Goal: Find specific page/section: Find specific page/section

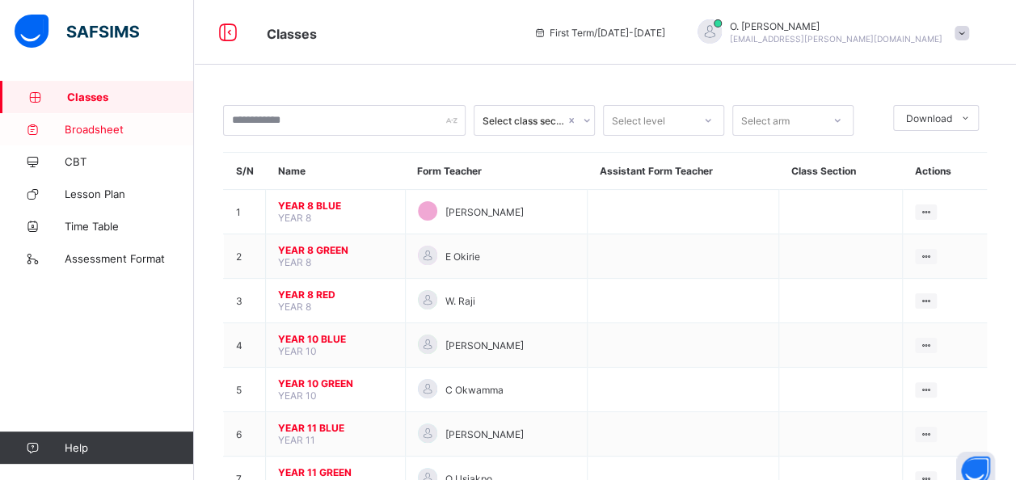
click at [107, 126] on span "Broadsheet" at bounding box center [129, 129] width 129 height 13
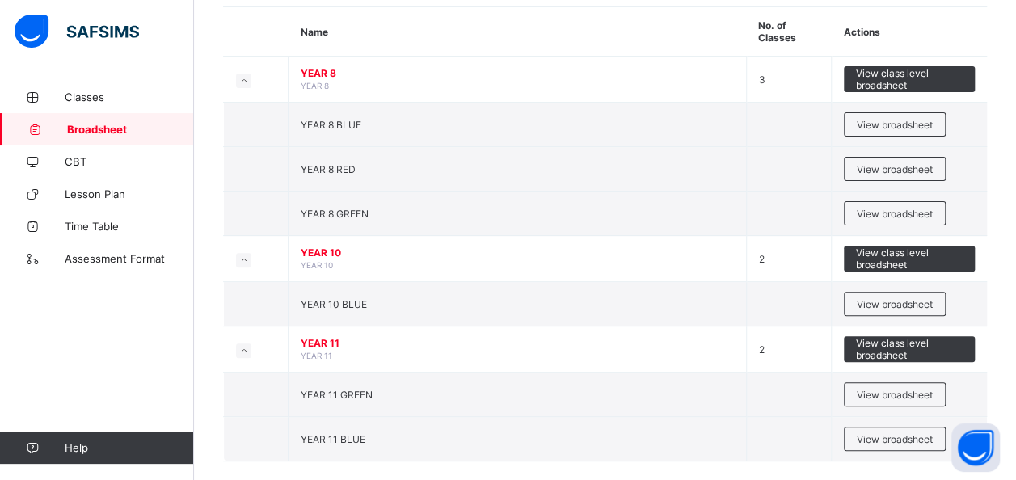
scroll to position [162, 0]
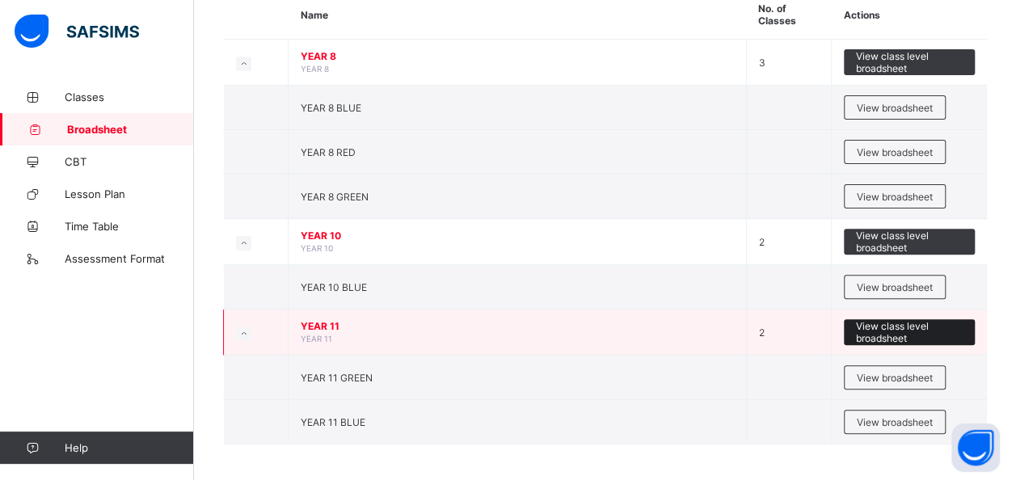
click at [908, 320] on span "View class level broadsheet" at bounding box center [909, 332] width 107 height 24
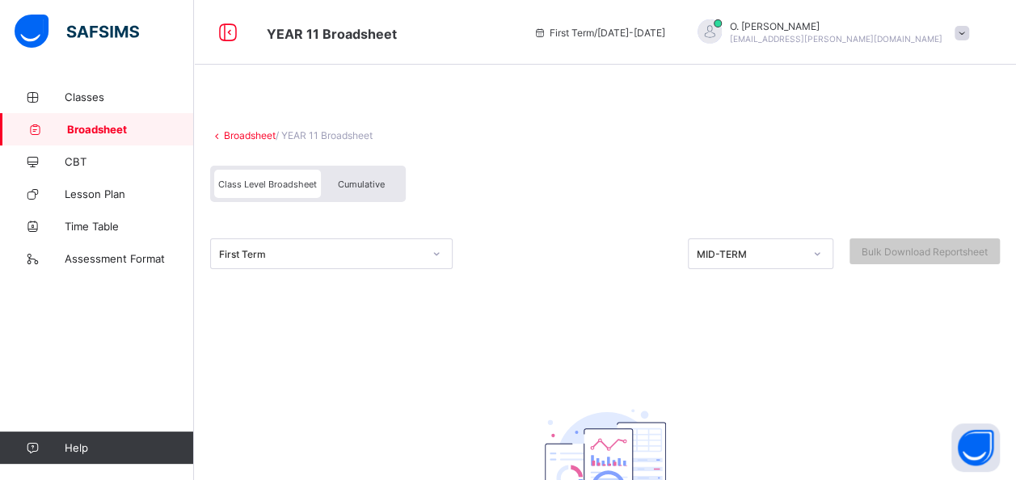
click at [257, 185] on span "Class Level Broadsheet" at bounding box center [267, 184] width 99 height 11
click at [343, 175] on div "Cumulative" at bounding box center [361, 184] width 81 height 28
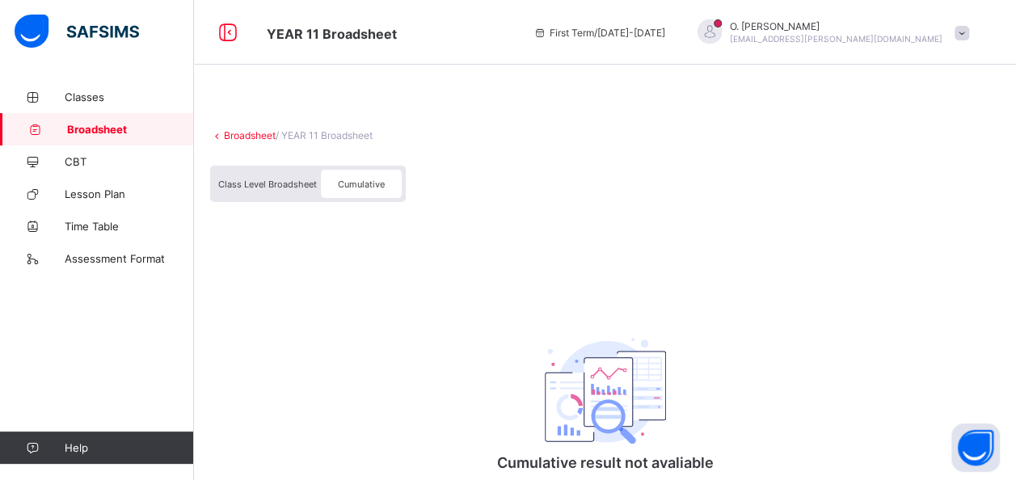
click at [273, 183] on span "Class Level Broadsheet" at bounding box center [267, 184] width 99 height 11
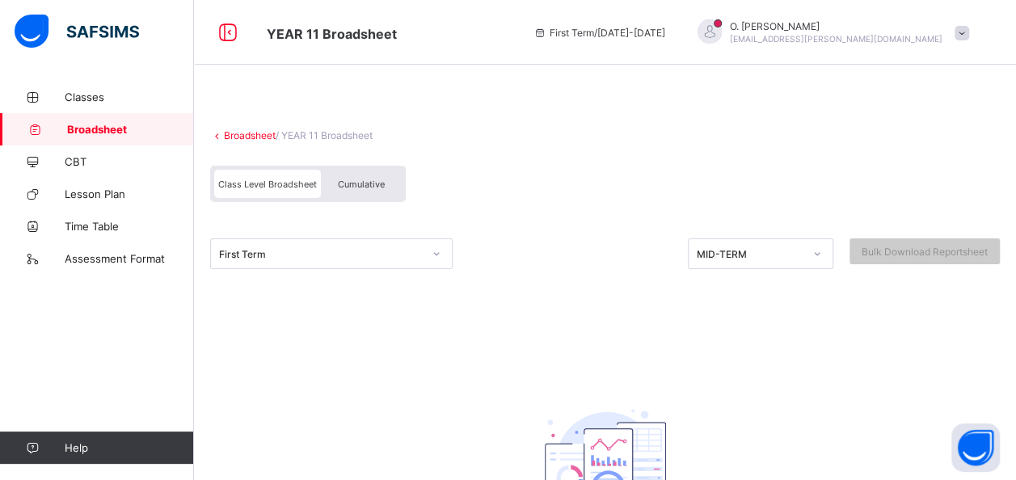
click at [215, 134] on icon at bounding box center [217, 135] width 14 height 12
click at [230, 133] on link "Broadsheet" at bounding box center [250, 135] width 52 height 12
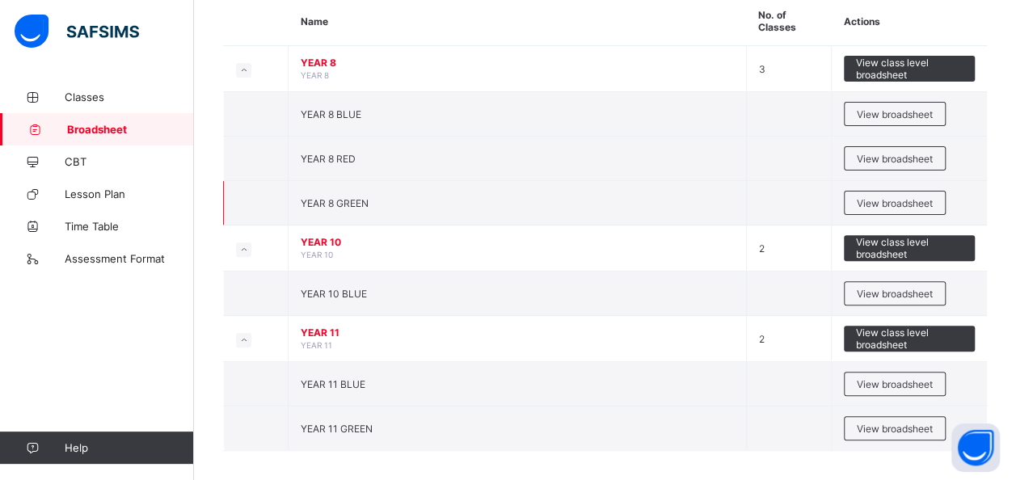
scroll to position [162, 0]
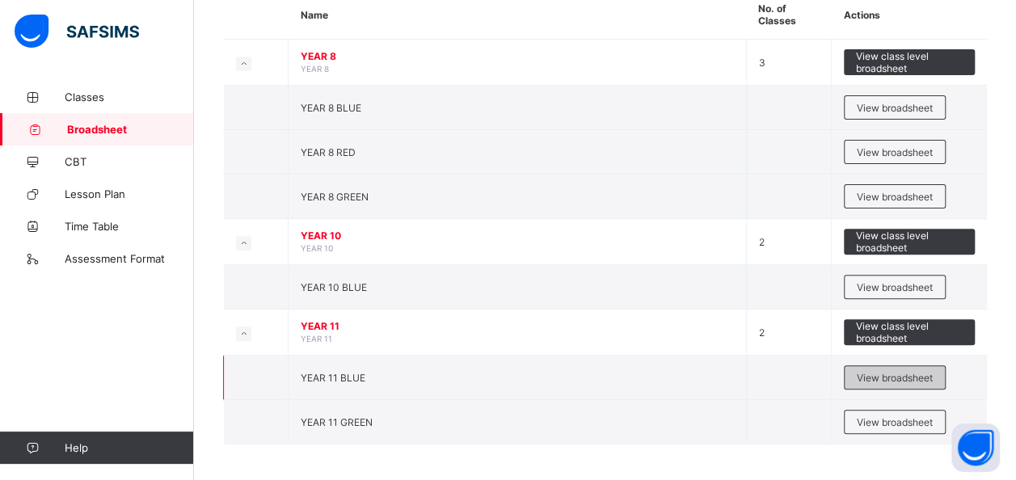
click at [878, 372] on span "View broadsheet" at bounding box center [895, 378] width 76 height 12
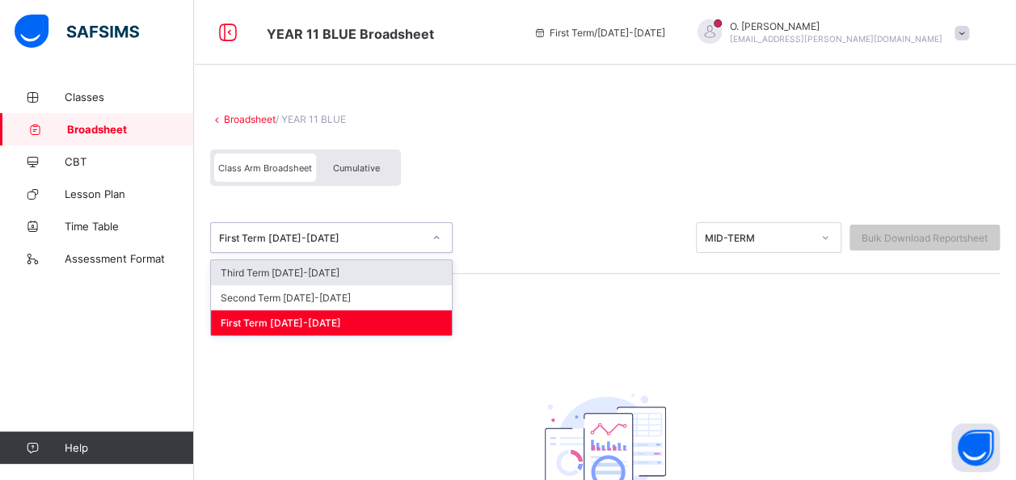
click at [430, 237] on div at bounding box center [436, 238] width 27 height 26
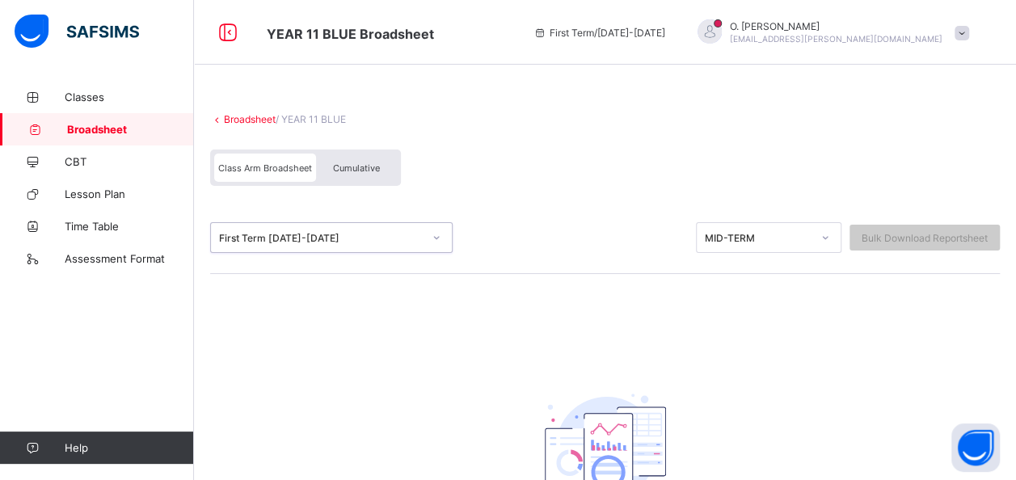
click at [440, 230] on icon at bounding box center [437, 238] width 10 height 16
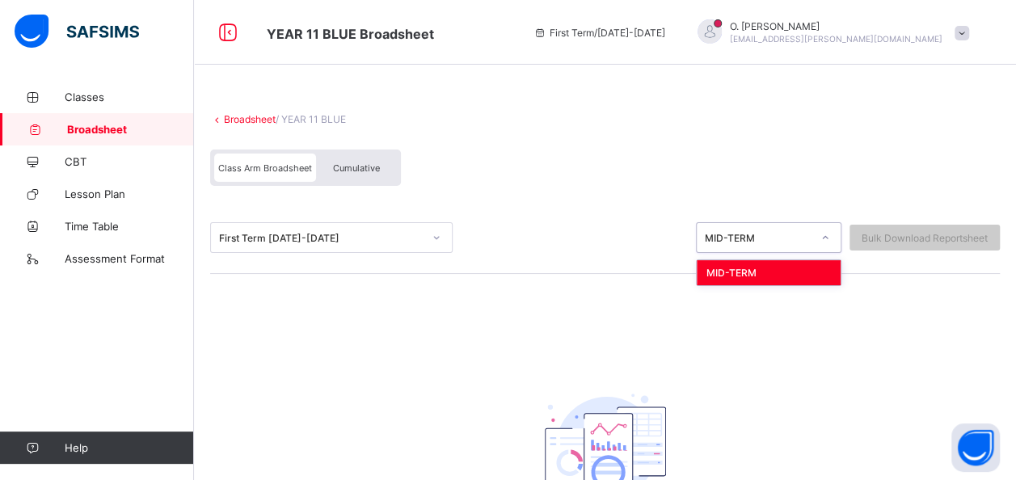
click at [839, 241] on div at bounding box center [824, 238] width 27 height 26
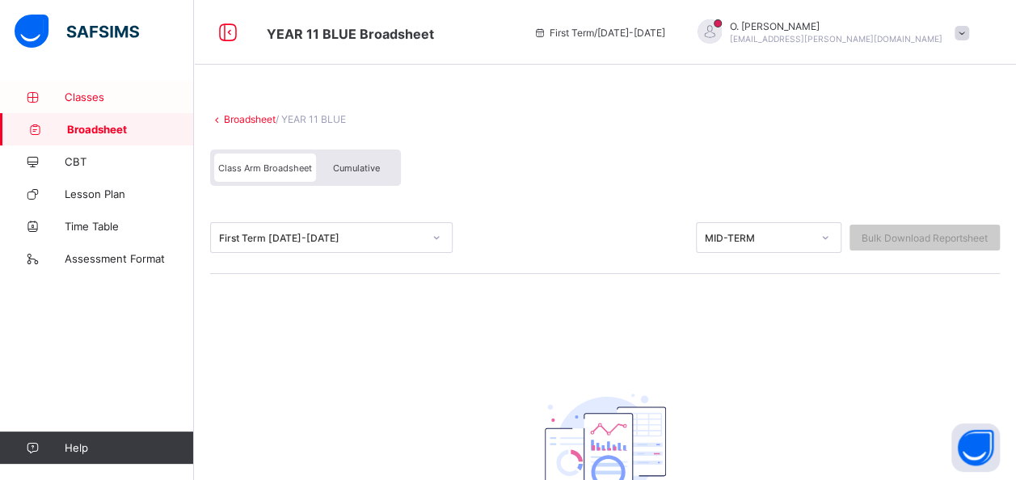
click at [99, 99] on span "Classes" at bounding box center [129, 97] width 129 height 13
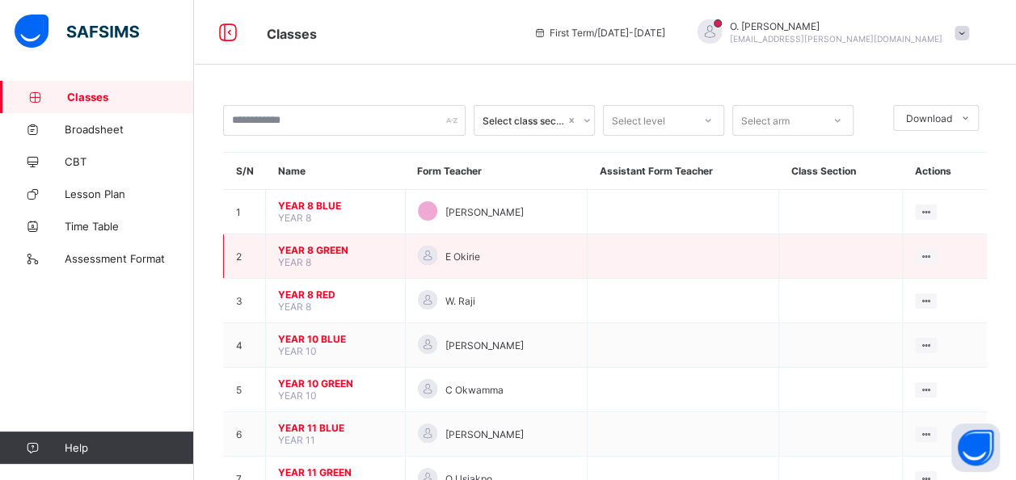
scroll to position [47, 0]
